Goal: Navigation & Orientation: Find specific page/section

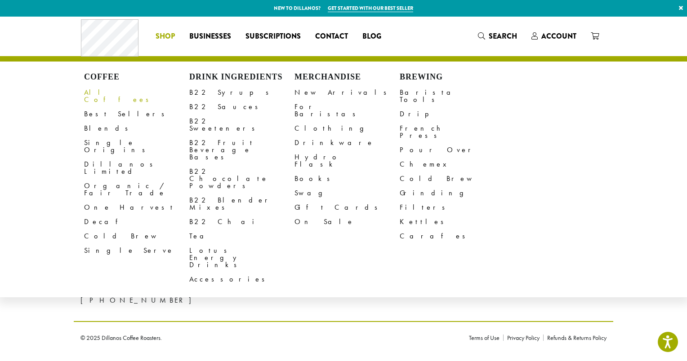
click at [101, 95] on link "All Coffees" at bounding box center [136, 96] width 105 height 22
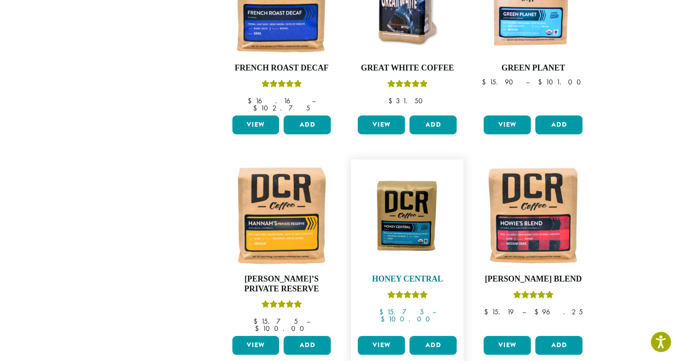
scroll to position [798, 0]
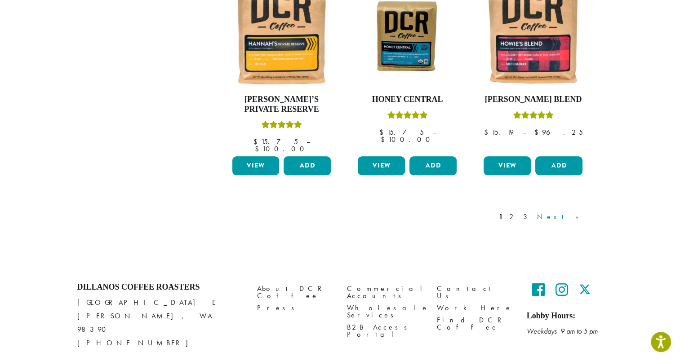
click at [580, 212] on link "Next »" at bounding box center [561, 217] width 52 height 11
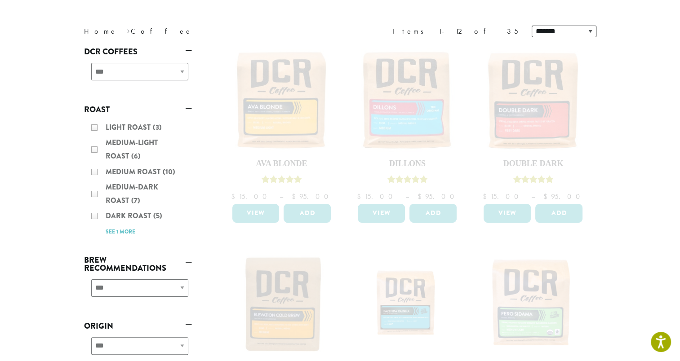
scroll to position [135, 0]
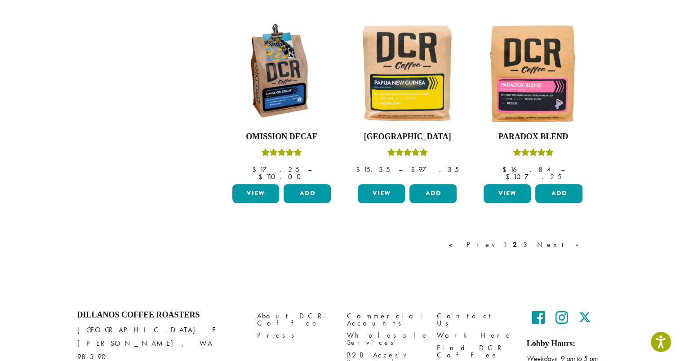
scroll to position [788, 0]
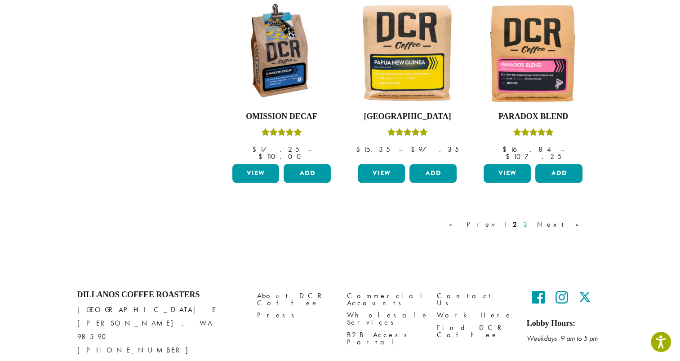
click at [533, 219] on link "3" at bounding box center [526, 224] width 11 height 11
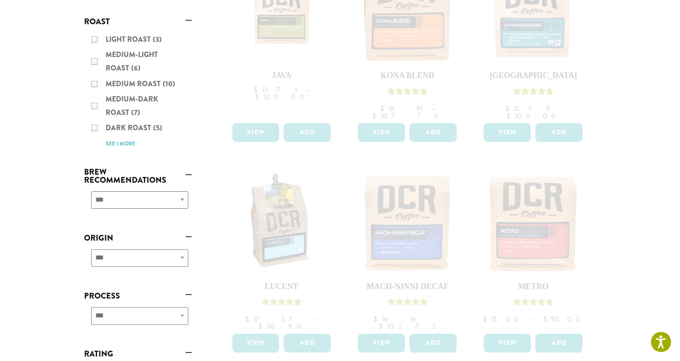
scroll to position [294, 0]
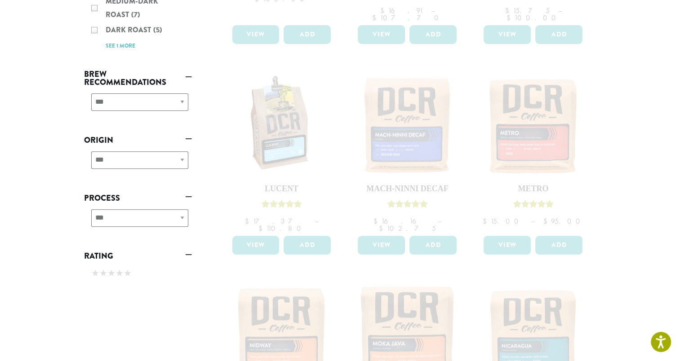
click at [182, 219] on div "**********" at bounding box center [138, 222] width 108 height 32
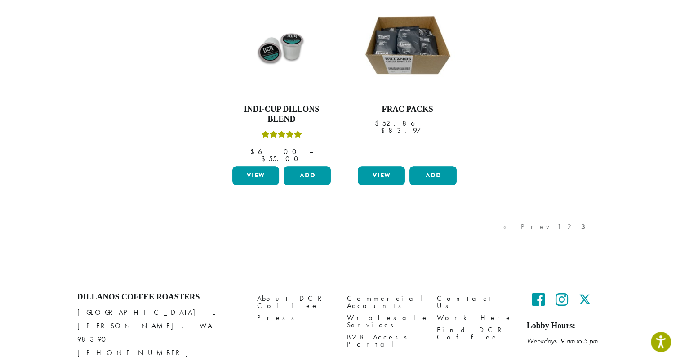
scroll to position [798, 0]
